Goal: Task Accomplishment & Management: Complete application form

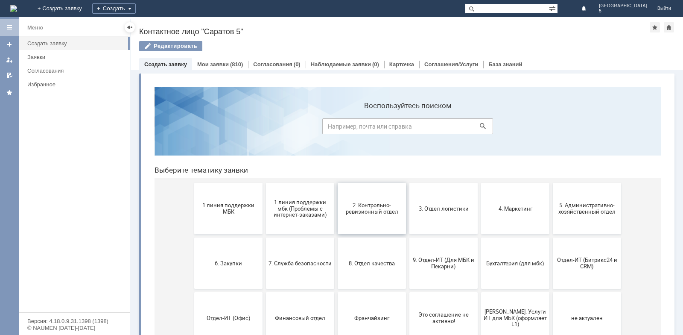
click at [362, 207] on span "2. Контрольно-ревизионный отдел" at bounding box center [371, 208] width 63 height 13
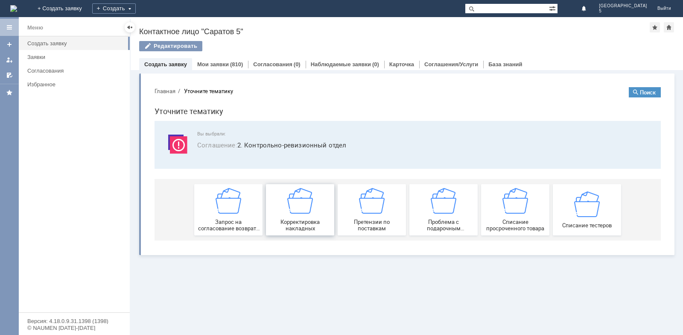
click at [309, 219] on span "Корректировка накладных" at bounding box center [299, 225] width 63 height 13
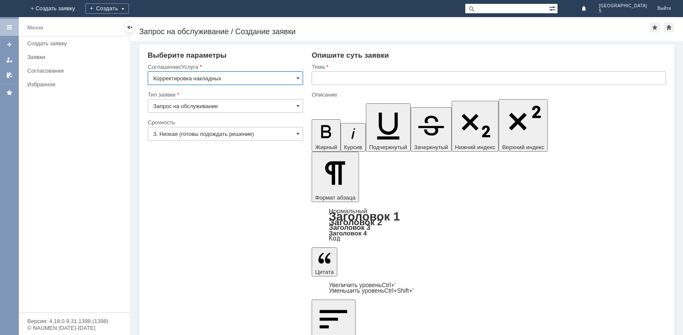
click at [336, 84] on input "text" at bounding box center [489, 78] width 354 height 14
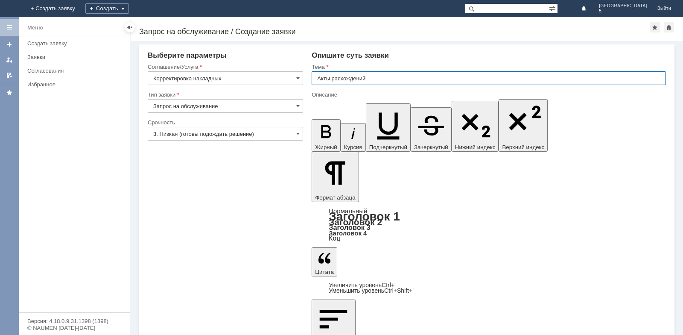
type input "Акты расхождений"
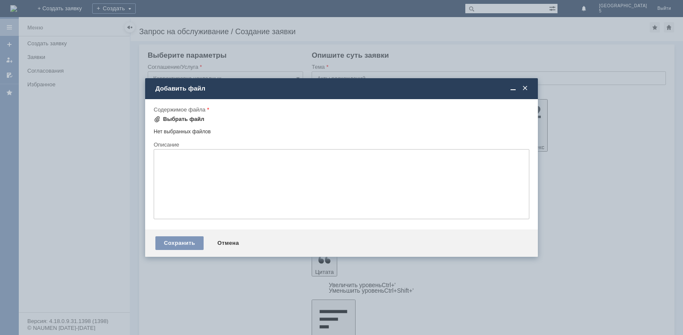
click at [196, 119] on div "Выбрать файл" at bounding box center [183, 119] width 41 height 7
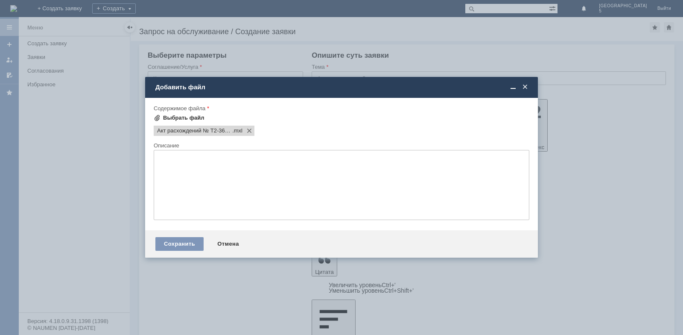
click at [175, 119] on div "Выбрать файл" at bounding box center [183, 117] width 41 height 7
click at [174, 237] on div "Сохранить Отмена" at bounding box center [341, 243] width 393 height 27
click at [174, 239] on div "Сохранить" at bounding box center [179, 244] width 48 height 14
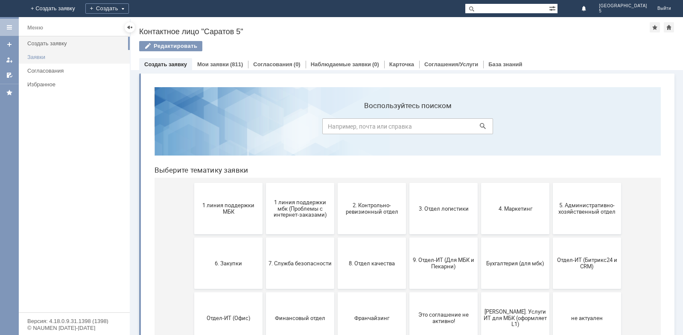
click at [44, 60] on link "Заявки" at bounding box center [76, 56] width 104 height 13
